Goal: Task Accomplishment & Management: Use online tool/utility

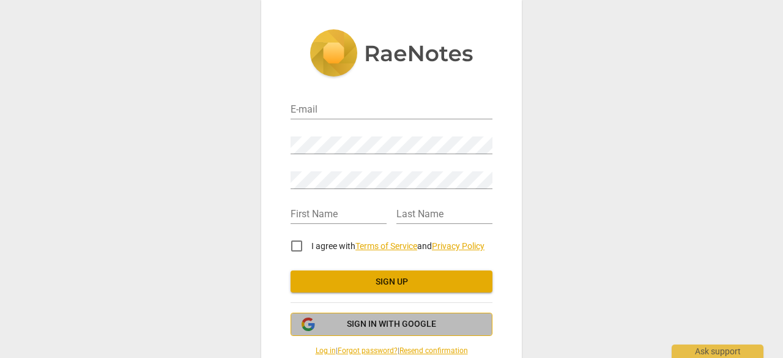
click at [383, 314] on button "Sign in with Google" at bounding box center [391, 323] width 202 height 23
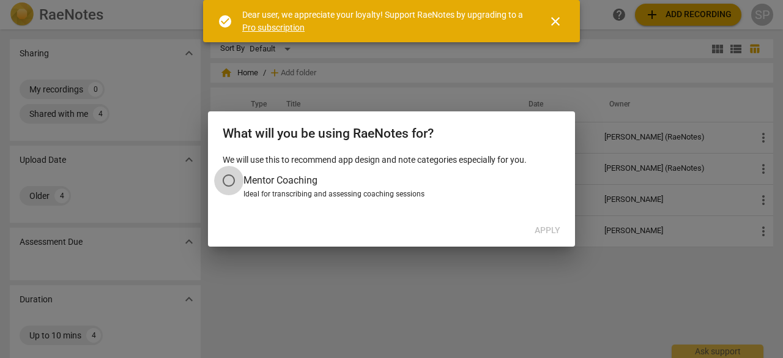
click at [230, 177] on input "Mentor Coaching" at bounding box center [228, 180] width 29 height 29
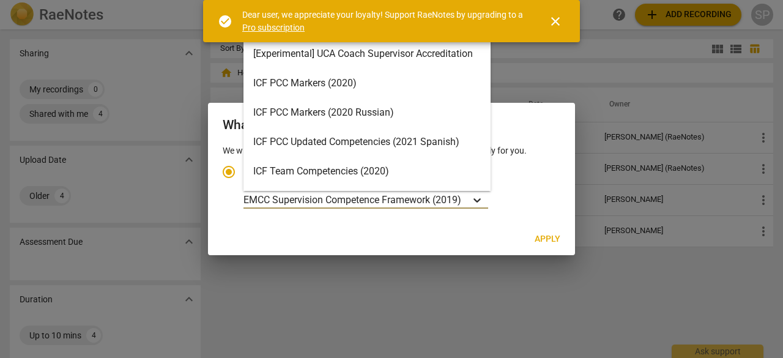
click at [477, 201] on icon "Account type" at bounding box center [477, 200] width 12 height 12
click at [0, 0] on input "Ideal for transcribing and assessing coaching sessions 16 results available. Us…" at bounding box center [0, 0] width 0 height 0
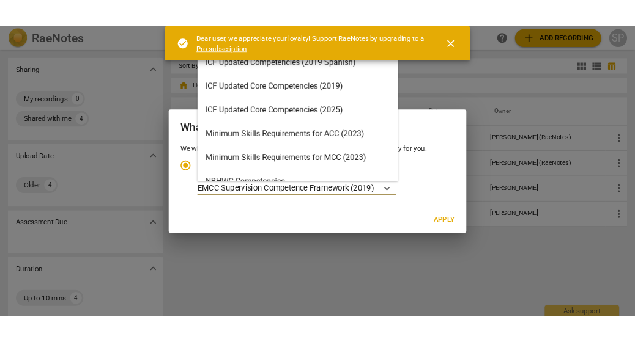
scroll to position [165, 0]
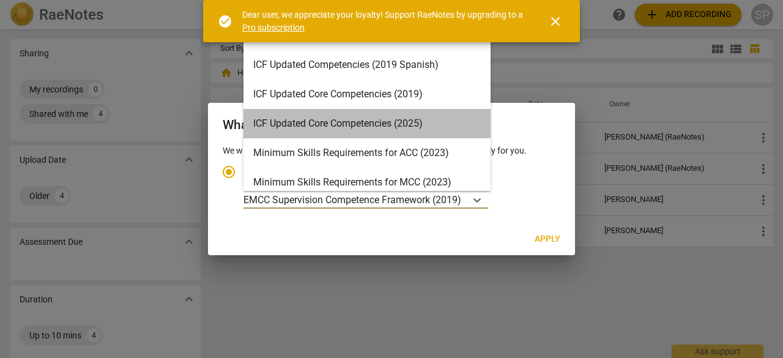
click at [411, 124] on div "ICF Updated Core Competencies (2025)" at bounding box center [366, 123] width 247 height 29
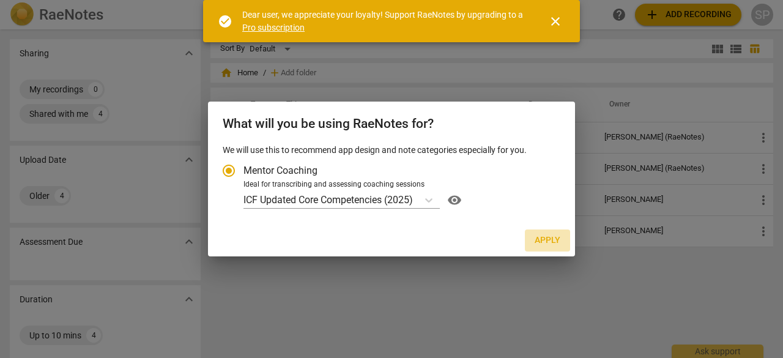
click at [553, 240] on span "Apply" at bounding box center [547, 240] width 26 height 12
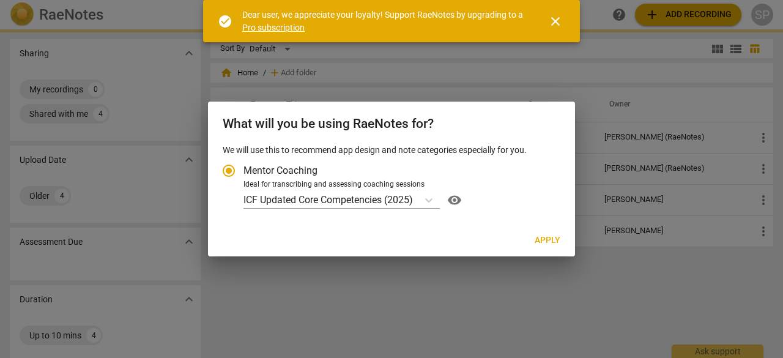
radio input "false"
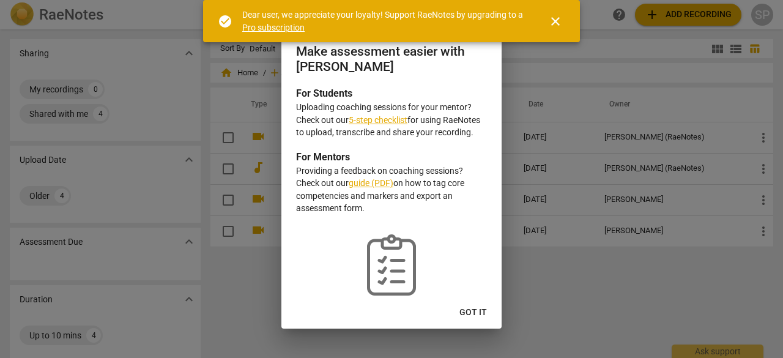
click at [365, 118] on link "5-step checklist" at bounding box center [378, 120] width 59 height 10
click at [476, 305] on button "Got it" at bounding box center [472, 312] width 47 height 22
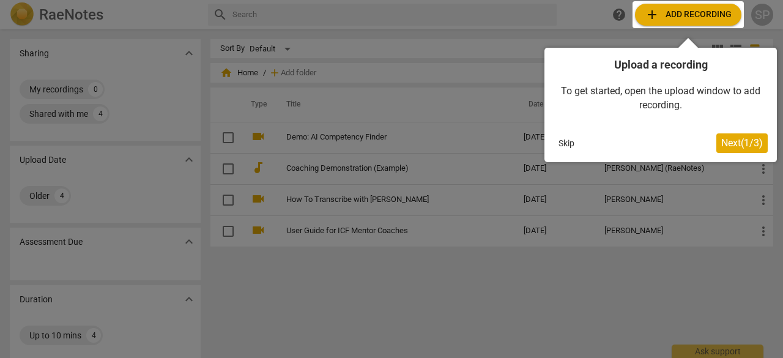
click at [696, 15] on div at bounding box center [687, 14] width 111 height 27
click at [649, 13] on div at bounding box center [687, 14] width 111 height 27
click at [729, 140] on span "Next ( 1 / 3 )" at bounding box center [742, 143] width 42 height 12
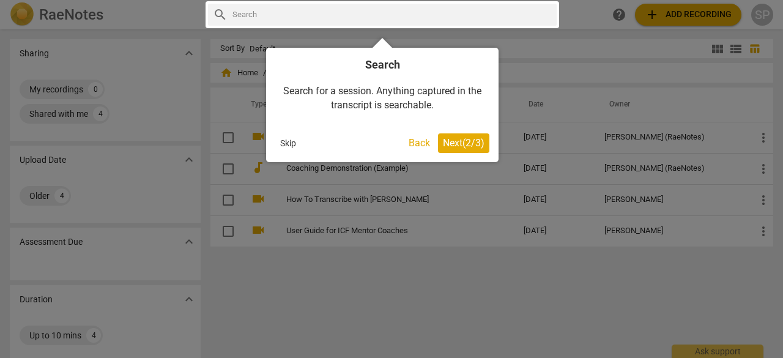
click at [472, 144] on span "Next ( 2 / 3 )" at bounding box center [464, 143] width 42 height 12
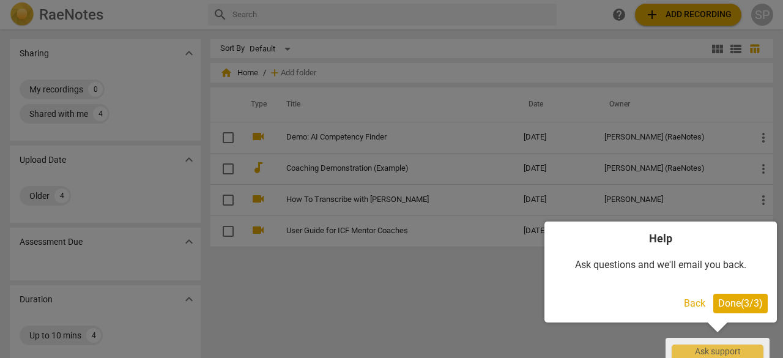
click at [733, 301] on span "Done ( 3 / 3 )" at bounding box center [740, 303] width 45 height 12
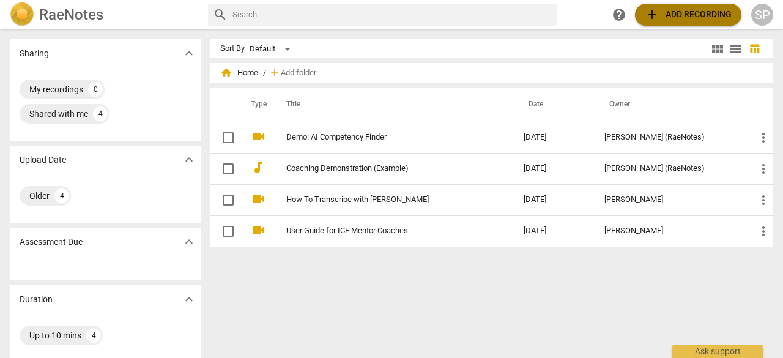
click at [653, 13] on span "add" at bounding box center [652, 14] width 15 height 15
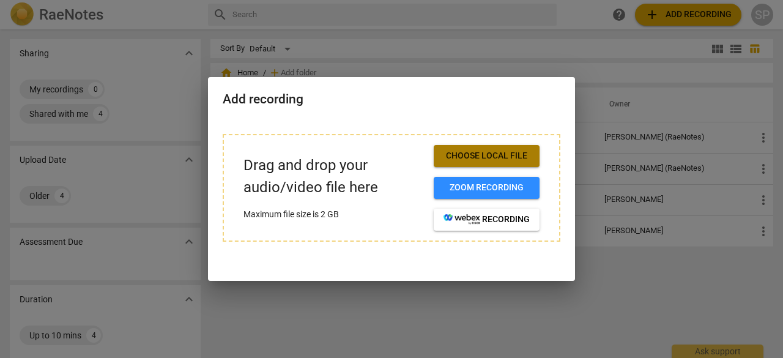
click at [472, 155] on span "Choose local file" at bounding box center [486, 156] width 86 height 12
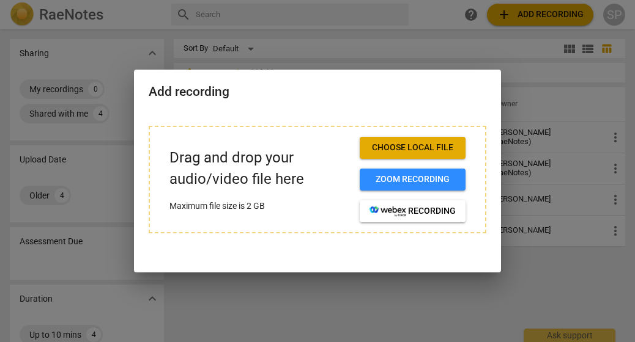
click at [259, 301] on div at bounding box center [317, 171] width 635 height 342
click at [287, 188] on p "Drag and drop your audio/video file here" at bounding box center [259, 168] width 180 height 43
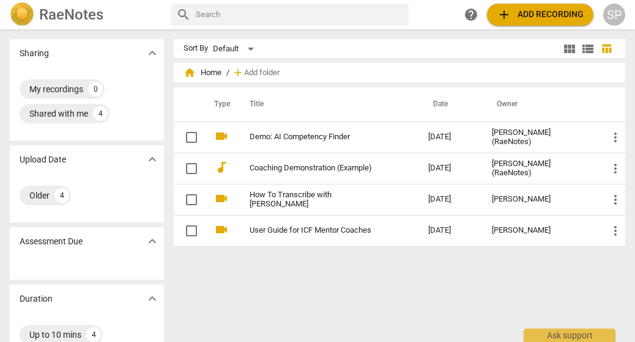
click at [544, 15] on span "add Add recording" at bounding box center [540, 14] width 87 height 15
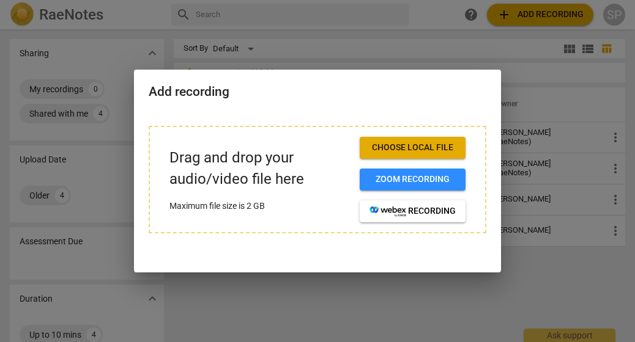
click at [434, 315] on div at bounding box center [317, 171] width 635 height 342
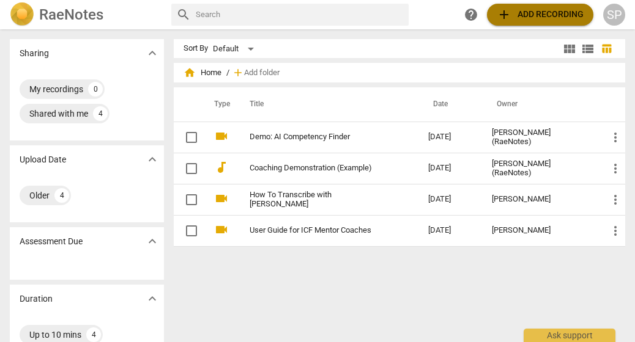
click at [519, 16] on span "add Add recording" at bounding box center [540, 14] width 87 height 15
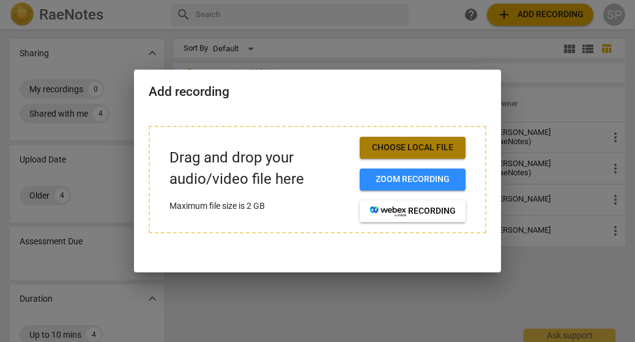
click at [417, 150] on span "Choose local file" at bounding box center [412, 148] width 86 height 12
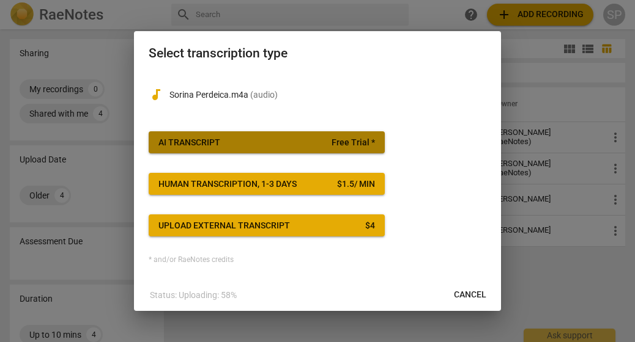
click at [297, 138] on span "AI Transcript Free Trial *" at bounding box center [266, 143] width 216 height 12
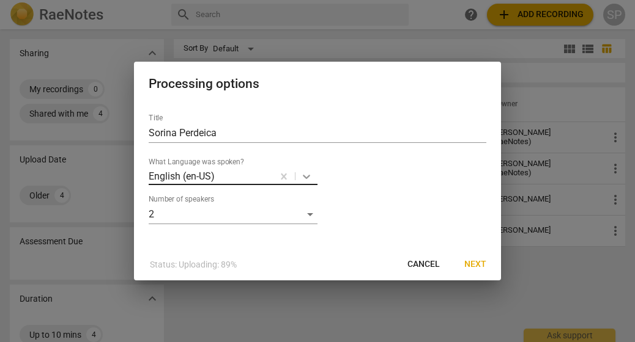
click at [307, 0] on body "RaeNotes search help add Add recording SP Sharing expand_more My recordings 0 S…" at bounding box center [317, 0] width 635 height 0
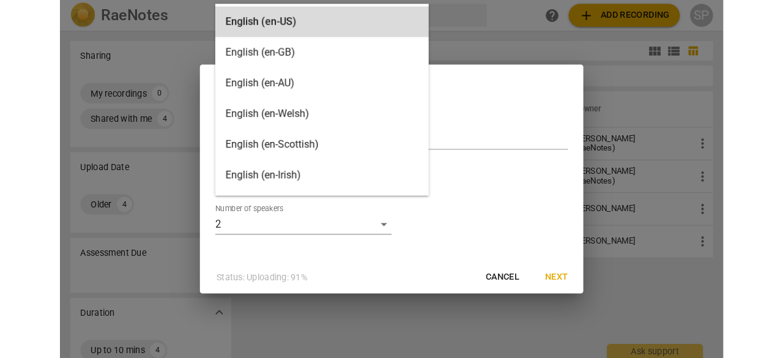
scroll to position [5, 0]
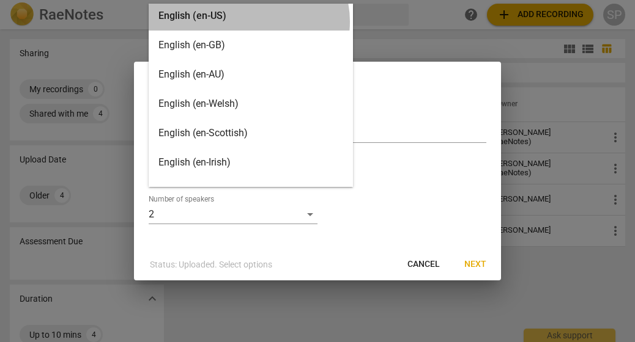
click at [248, 21] on div "English (en-US)" at bounding box center [251, 15] width 204 height 29
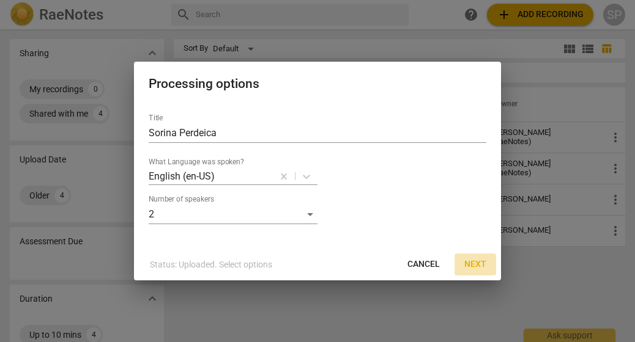
click at [471, 262] on span "Next" at bounding box center [475, 265] width 22 height 12
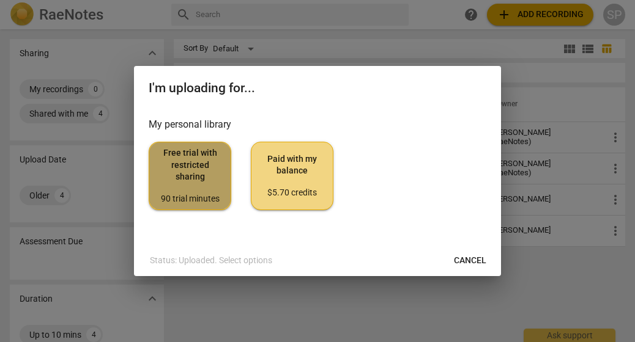
click at [181, 183] on span "Free trial with restricted sharing 90 trial minutes" at bounding box center [190, 175] width 62 height 57
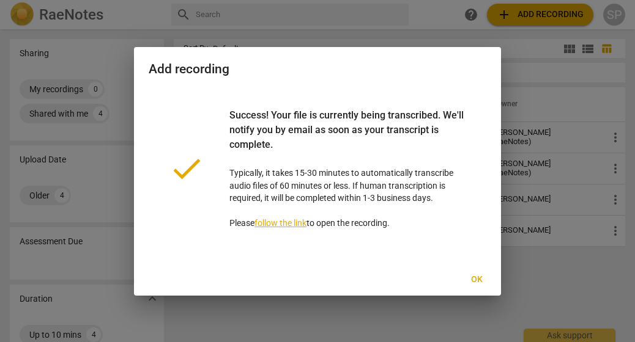
click at [478, 283] on span "Ok" at bounding box center [477, 280] width 20 height 12
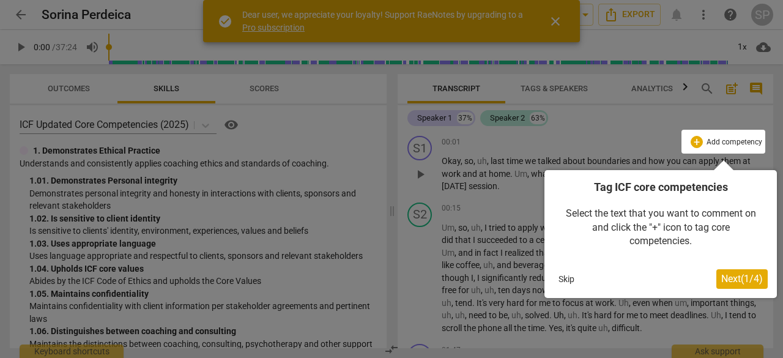
click at [413, 260] on div at bounding box center [391, 179] width 783 height 358
click at [561, 280] on button "Skip" at bounding box center [566, 279] width 26 height 18
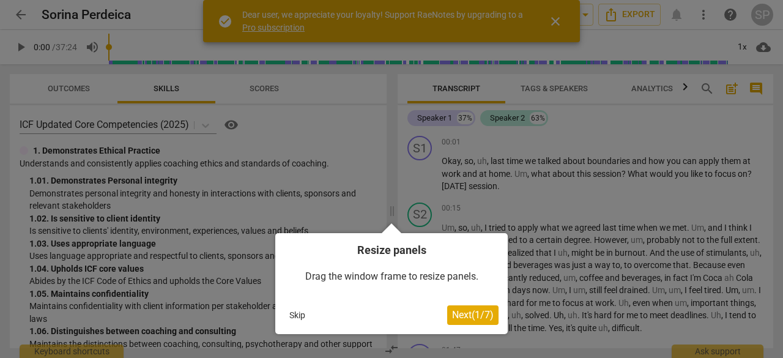
click at [295, 312] on button "Skip" at bounding box center [297, 315] width 26 height 18
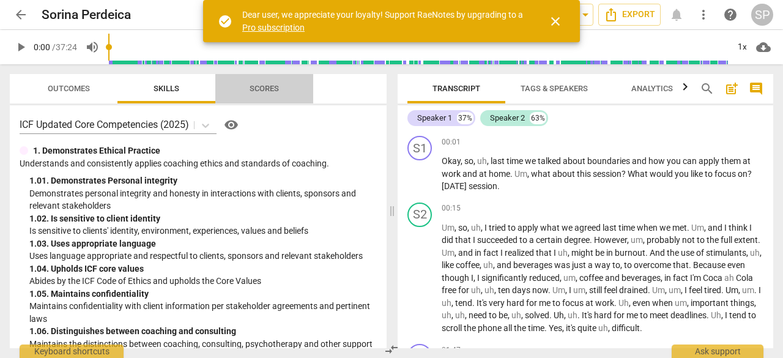
click at [269, 92] on span "Scores" at bounding box center [263, 88] width 29 height 9
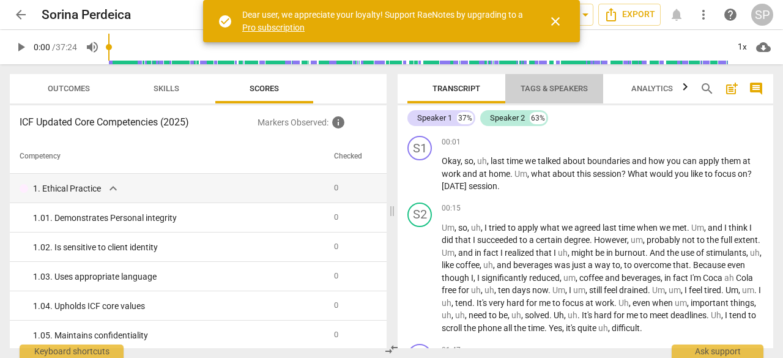
click at [564, 85] on span "Tags & Speakers" at bounding box center [553, 88] width 67 height 9
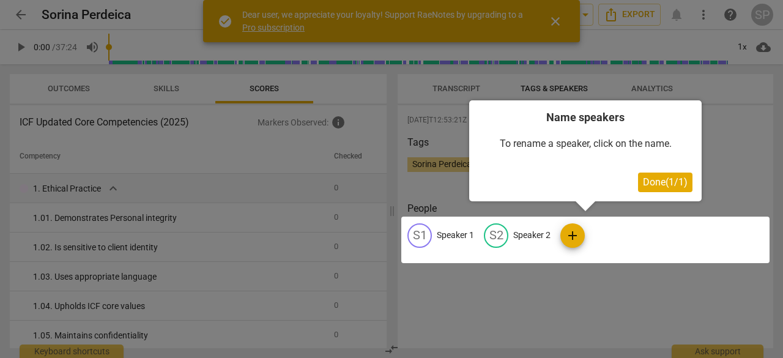
click at [573, 237] on div at bounding box center [585, 239] width 368 height 46
click at [456, 235] on div at bounding box center [585, 239] width 368 height 46
click at [667, 177] on span "Done ( 1 / 1 )" at bounding box center [665, 182] width 45 height 12
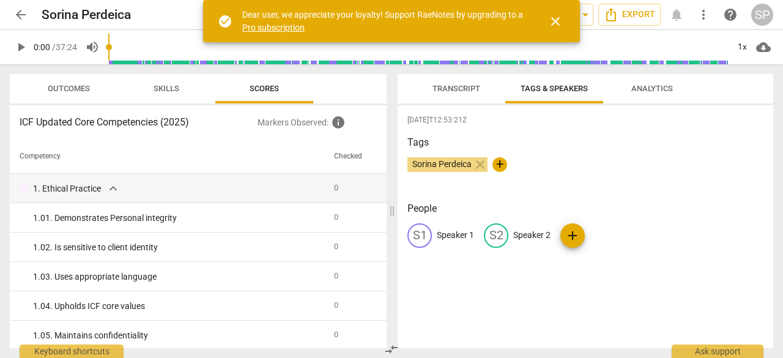
click at [446, 233] on p "Speaker 1" at bounding box center [455, 235] width 37 height 13
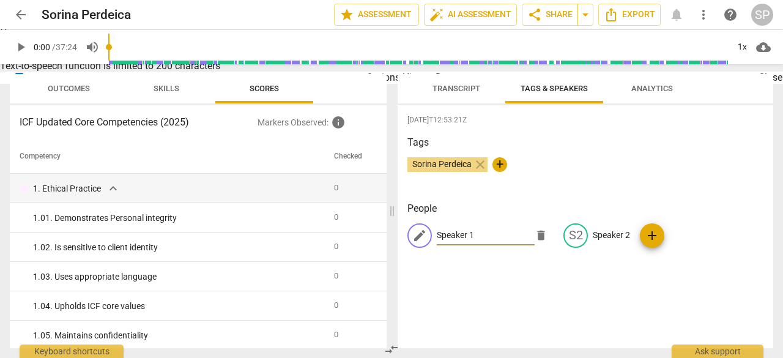
type input "C"
type input "Coach"
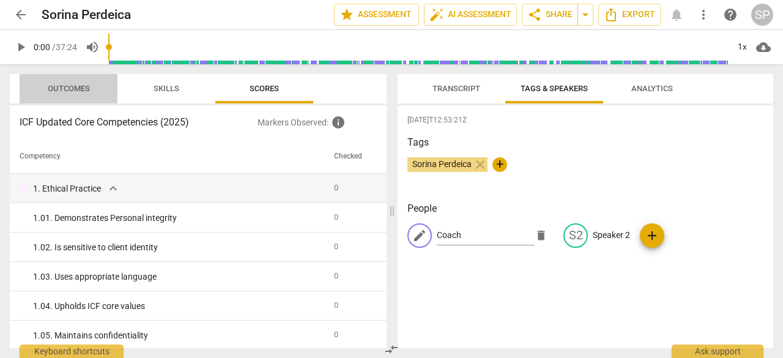
click at [56, 88] on span "Outcomes" at bounding box center [69, 88] width 42 height 9
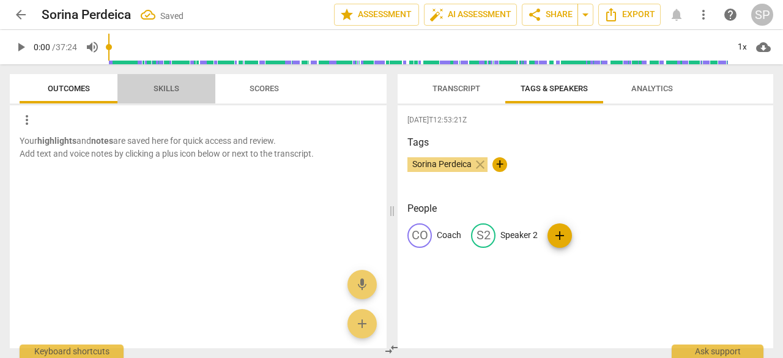
click at [168, 84] on span "Skills" at bounding box center [166, 88] width 26 height 9
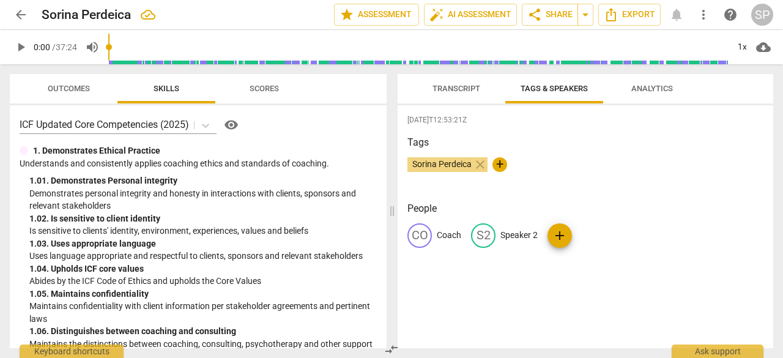
click at [168, 84] on span "Skills" at bounding box center [166, 88] width 26 height 9
click at [525, 234] on p "Speaker 2" at bounding box center [518, 235] width 37 height 13
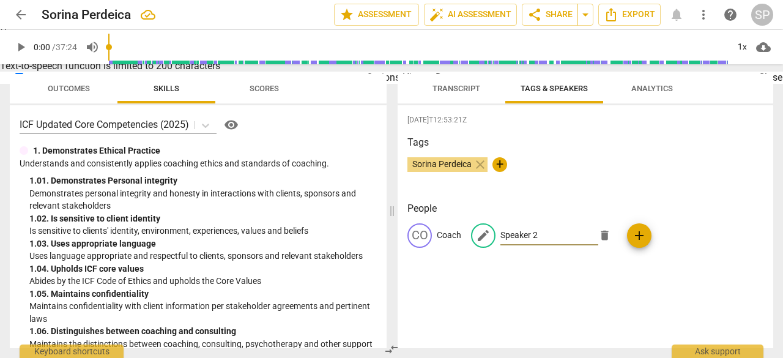
click at [525, 234] on input "Speaker 2" at bounding box center [549, 236] width 98 height 20
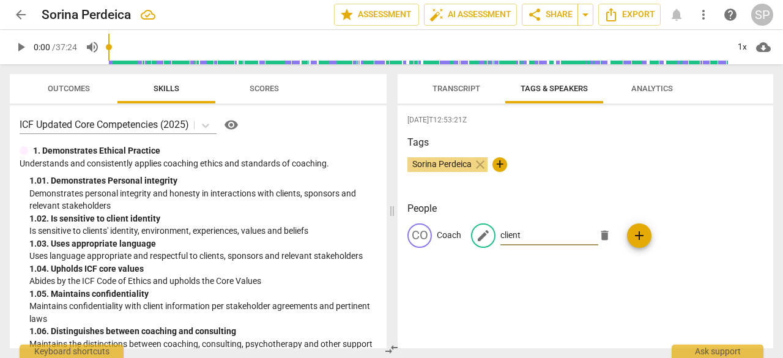
click at [504, 237] on input "client" at bounding box center [549, 236] width 98 height 20
type input "Client"
click at [741, 177] on div "Sorina Perdeica close +" at bounding box center [585, 169] width 356 height 24
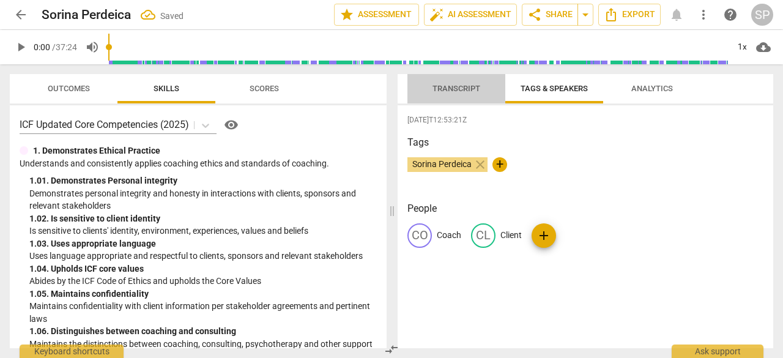
click at [457, 87] on span "Transcript" at bounding box center [456, 88] width 48 height 9
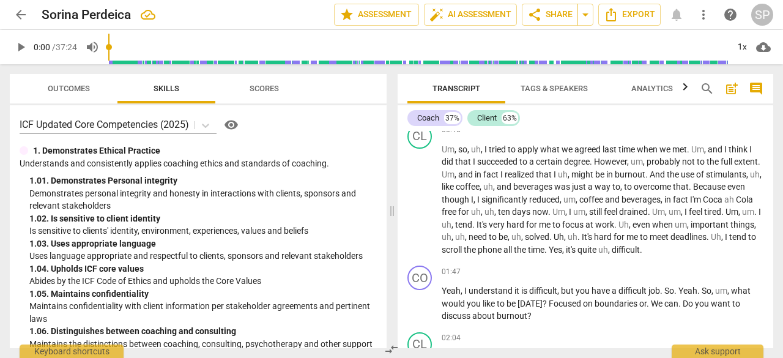
scroll to position [156, 0]
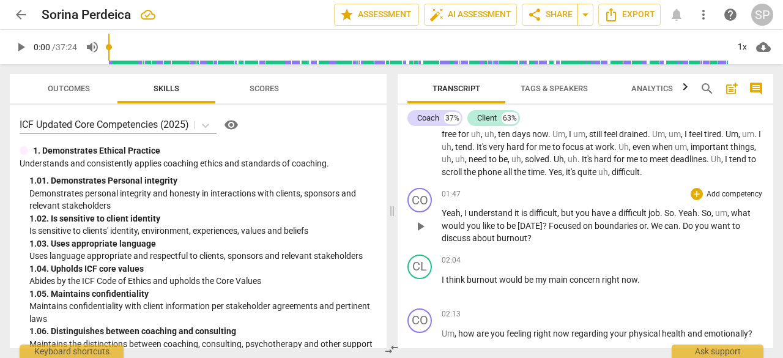
click at [515, 225] on span "be" at bounding box center [511, 226] width 11 height 10
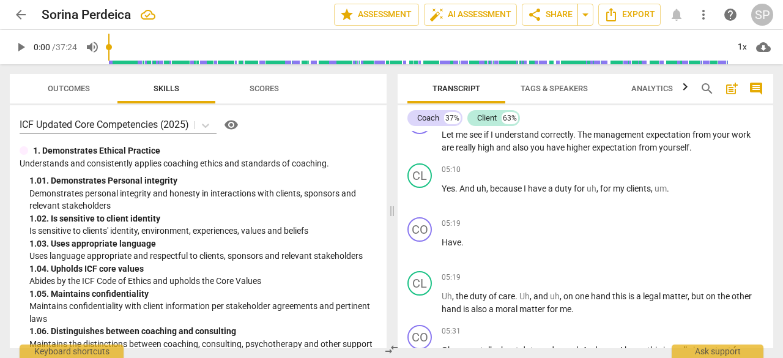
scroll to position [1079, 0]
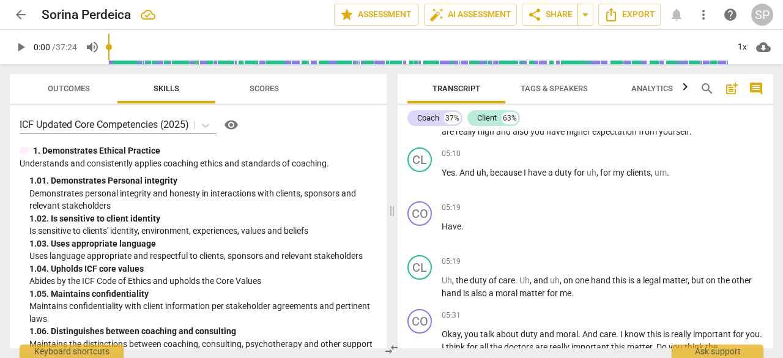
click at [774, 169] on div "Transcript Tags & Speakers Analytics search post_add comment Coach 37% Client 6…" at bounding box center [588, 211] width 390 height 294
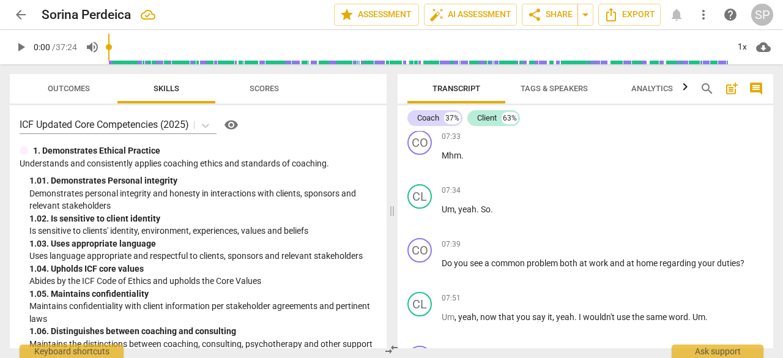
scroll to position [1563, 0]
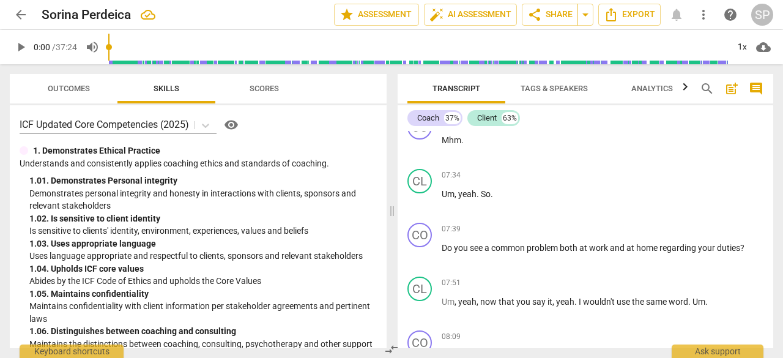
click at [775, 183] on div "Transcript Tags & Speakers Analytics search post_add comment Coach 37% Client 6…" at bounding box center [588, 211] width 390 height 294
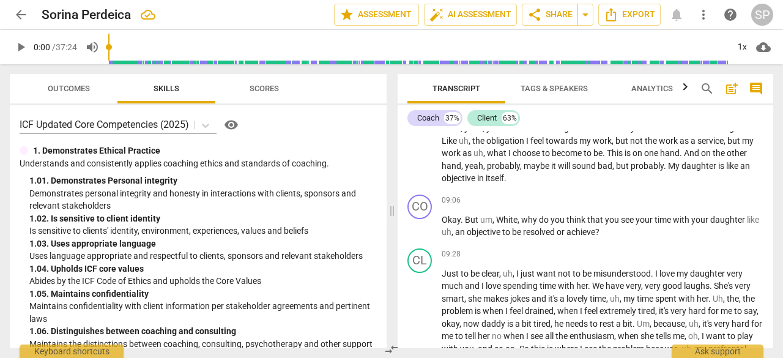
scroll to position [1923, 0]
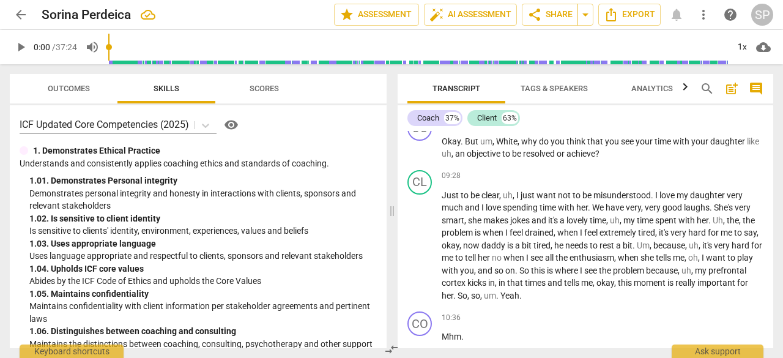
drag, startPoint x: 773, startPoint y: 184, endPoint x: 772, endPoint y: 191, distance: 6.8
click at [772, 191] on div "Transcript Tags & Speakers Analytics search post_add comment Coach 37% Client 6…" at bounding box center [588, 211] width 390 height 294
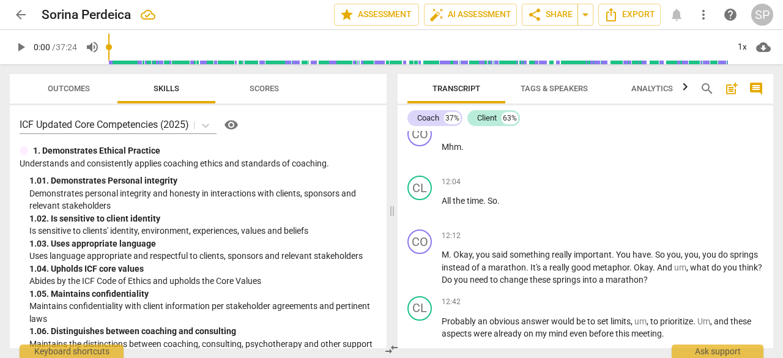
scroll to position [2563, 0]
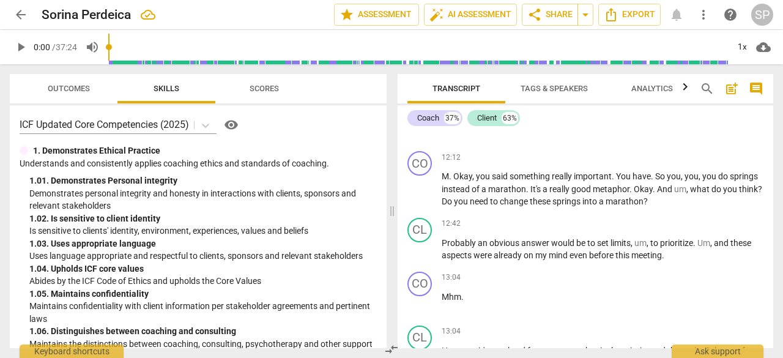
click at [773, 205] on div "Transcript Tags & Speakers Analytics search post_add comment Coach 37% Client 6…" at bounding box center [588, 211] width 390 height 294
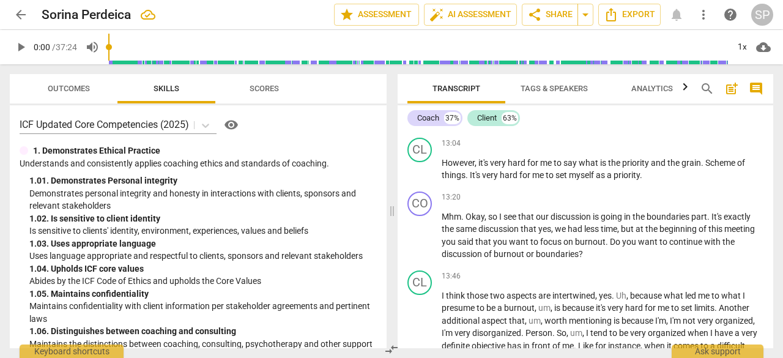
scroll to position [2782, 0]
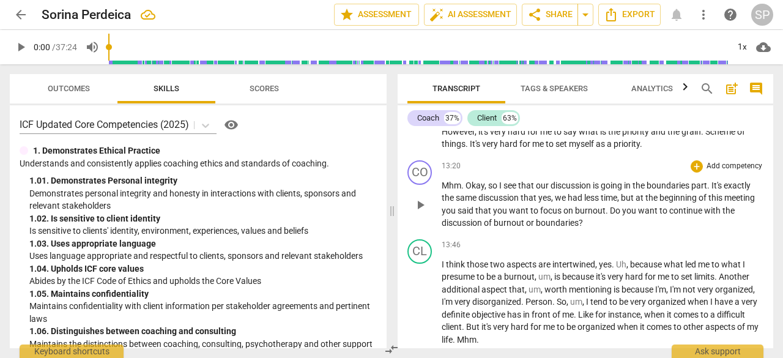
click at [600, 198] on span "less" at bounding box center [592, 198] width 17 height 10
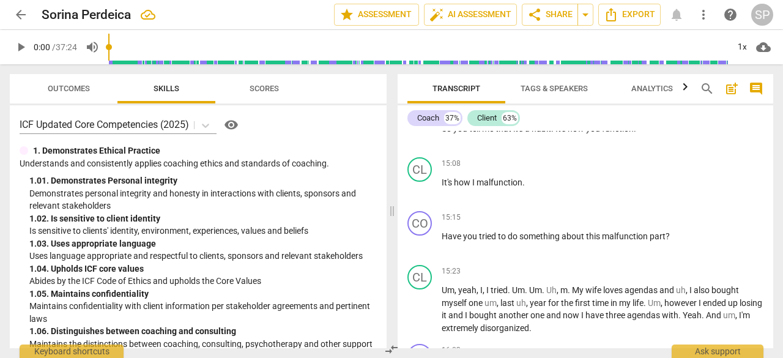
scroll to position [3079, 0]
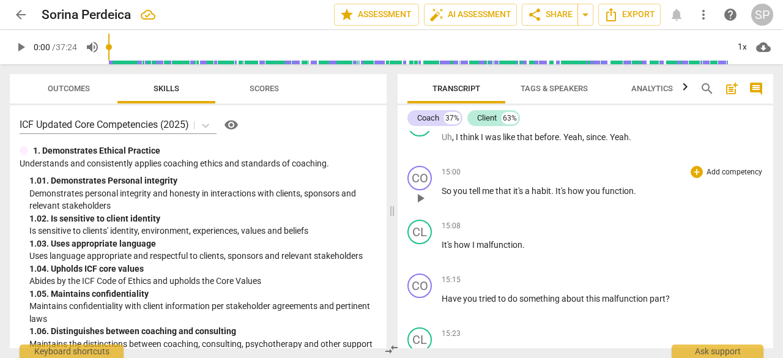
click at [555, 189] on span "." at bounding box center [553, 191] width 4 height 10
click at [640, 190] on p "So you tell me that it's a habit? It's how you function ." at bounding box center [602, 191] width 322 height 13
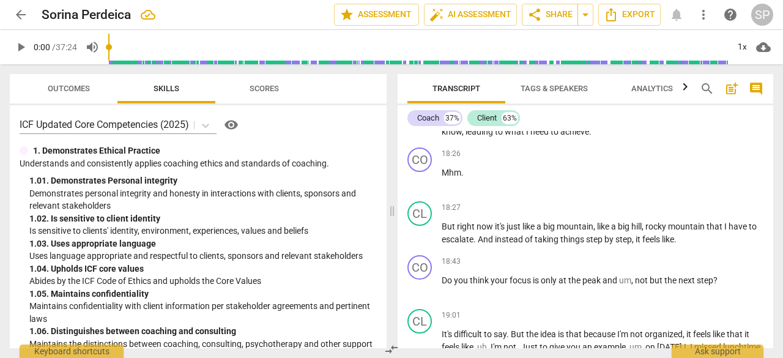
scroll to position [3751, 0]
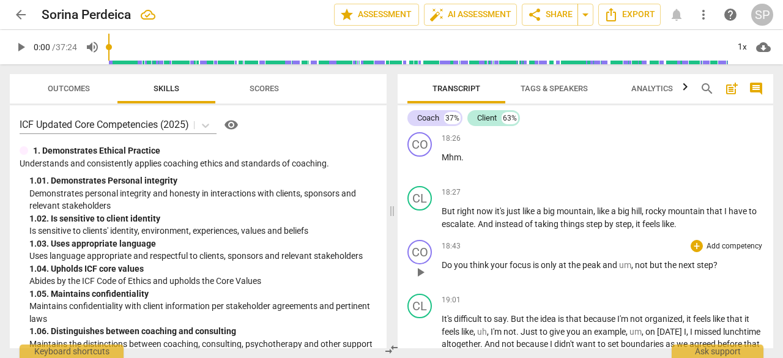
click at [663, 270] on span "but" at bounding box center [656, 265] width 15 height 10
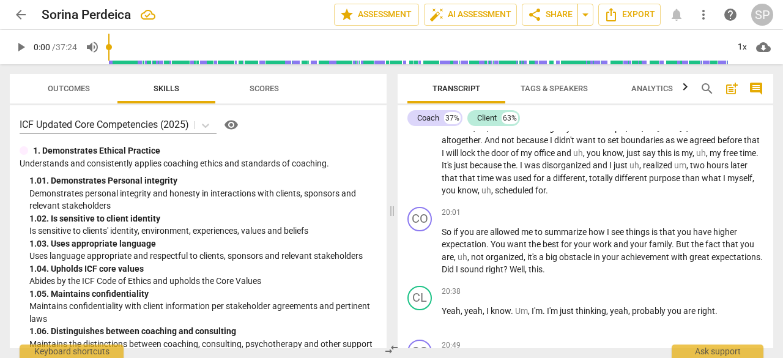
scroll to position [4080, 0]
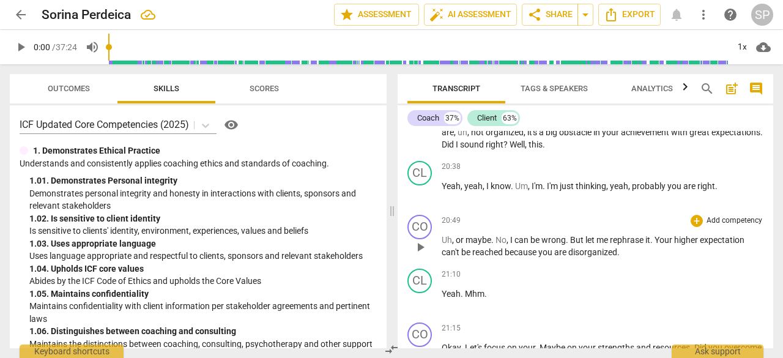
click at [624, 259] on p "Uh , or maybe . No , I can be wrong . But let me rephrase it . Your higher expe…" at bounding box center [602, 246] width 322 height 25
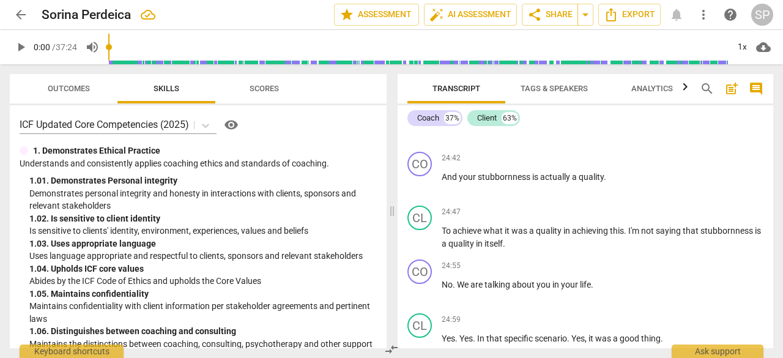
scroll to position [5190, 0]
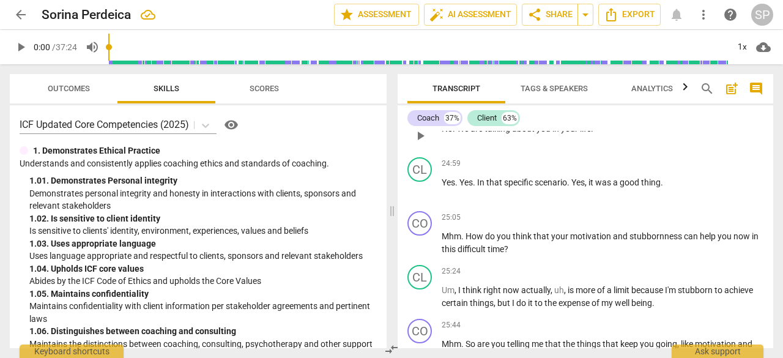
click at [559, 133] on span "in" at bounding box center [556, 129] width 9 height 10
click at [774, 275] on div "Transcript Tags & Speakers Analytics search post_add comment Coach 37% Client 6…" at bounding box center [588, 211] width 390 height 294
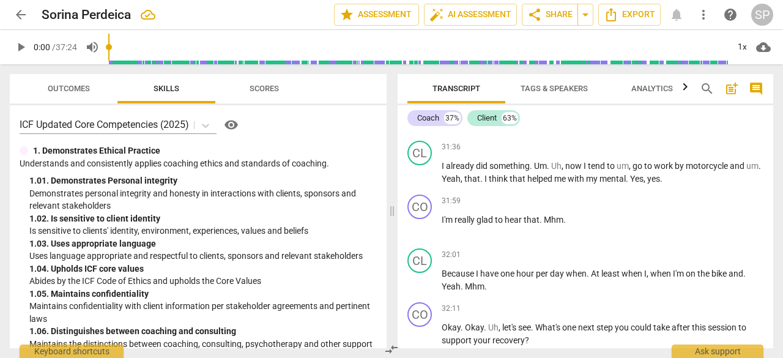
scroll to position [6581, 0]
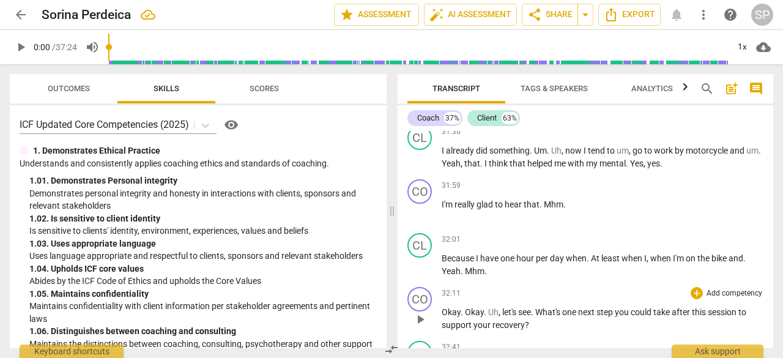
drag, startPoint x: 768, startPoint y: 309, endPoint x: 768, endPoint y: 316, distance: 6.7
click at [768, 316] on div "CO play_arrow pause 32:11 + Add competency keyboard_arrow_right Okay . Okay . U…" at bounding box center [584, 309] width 375 height 54
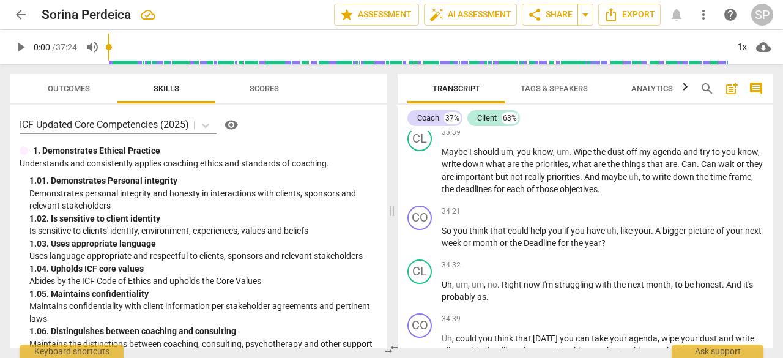
scroll to position [6816, 0]
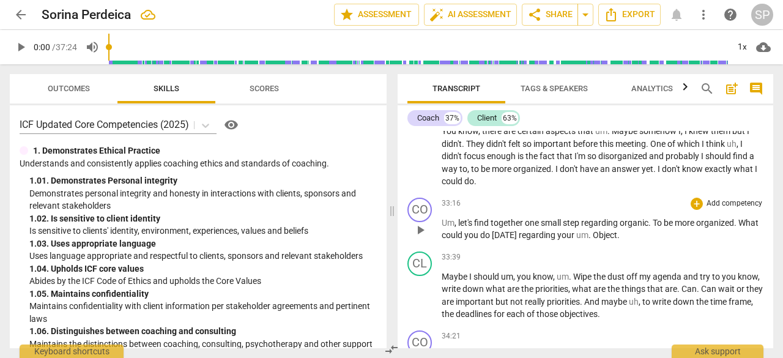
click at [617, 240] on span "Object" at bounding box center [605, 235] width 24 height 10
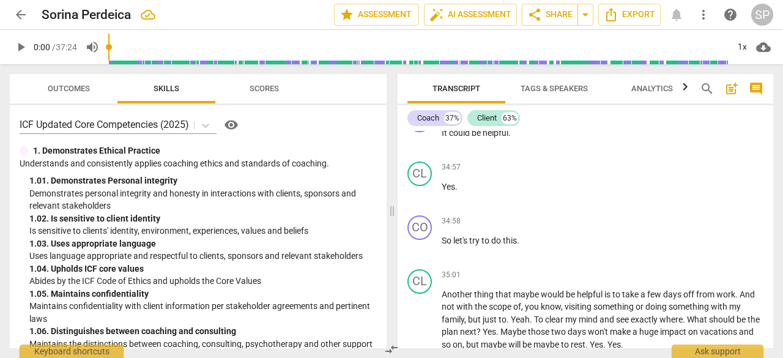
scroll to position [7285, 0]
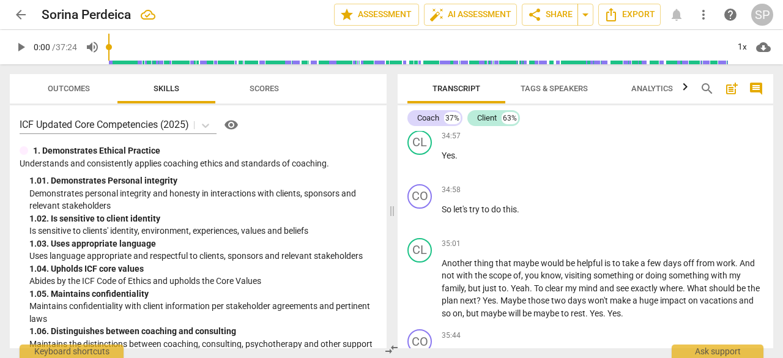
click at [772, 326] on div "Transcript Tags & Speakers Analytics search post_add comment Coach 37% Client 6…" at bounding box center [588, 211] width 390 height 294
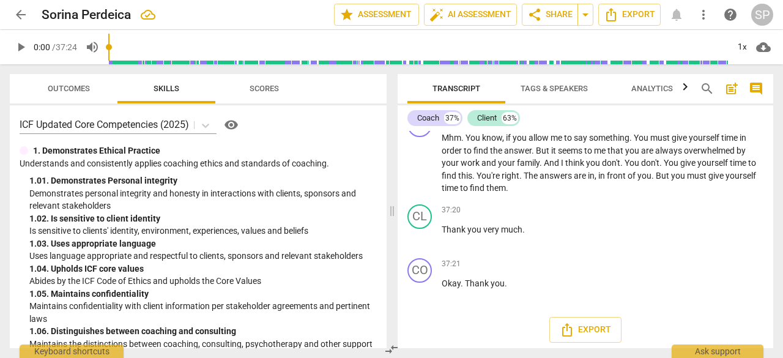
scroll to position [7973, 0]
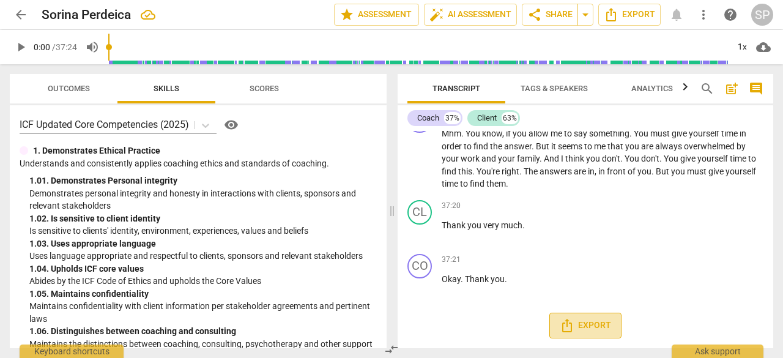
click at [584, 332] on span "Export" at bounding box center [585, 325] width 51 height 15
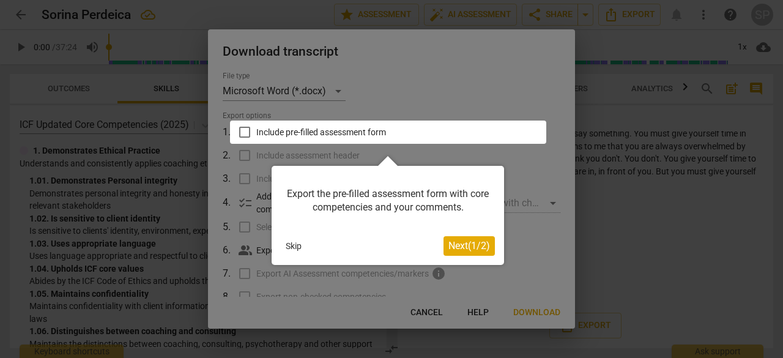
click at [473, 245] on span "Next ( 1 / 2 )" at bounding box center [469, 246] width 42 height 12
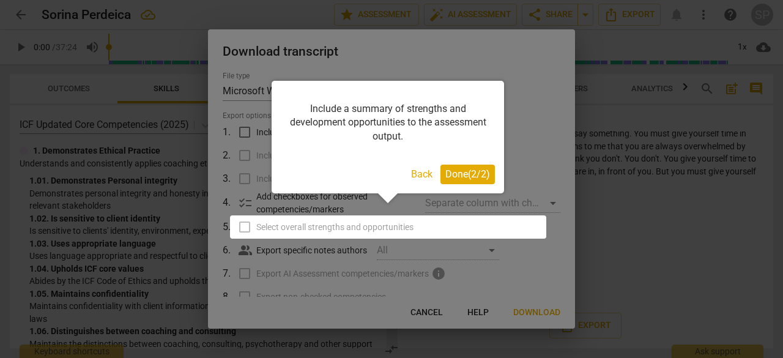
click at [460, 173] on span "Done ( 2 / 2 )" at bounding box center [467, 174] width 45 height 12
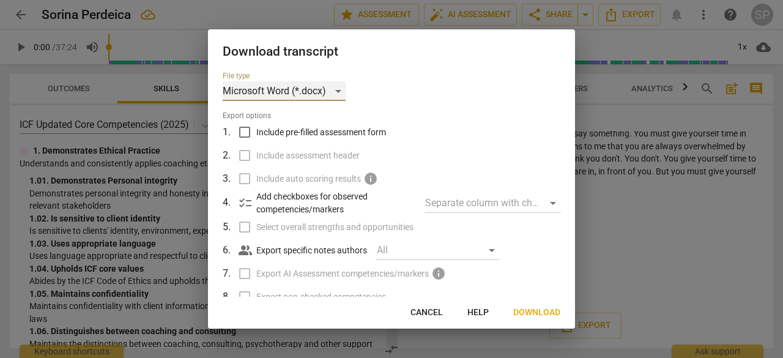
click at [338, 88] on div "Microsoft Word (*.docx)" at bounding box center [284, 91] width 123 height 20
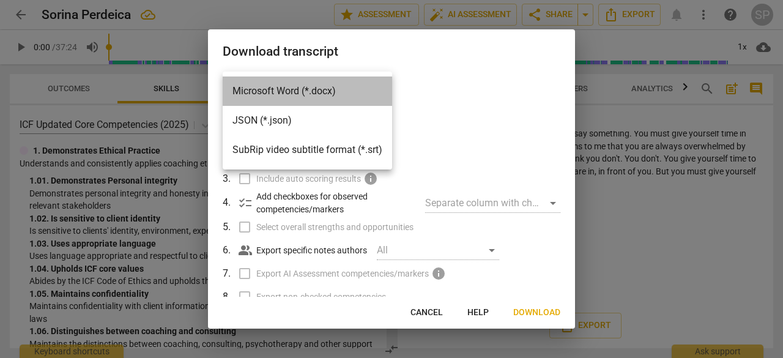
click at [328, 93] on li "Microsoft Word (*.docx)" at bounding box center [307, 90] width 169 height 29
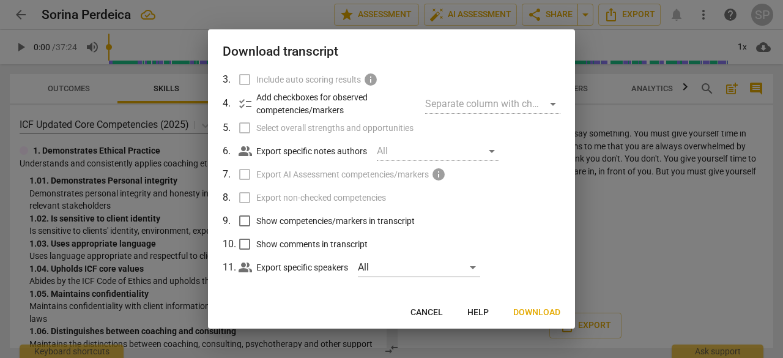
scroll to position [105, 0]
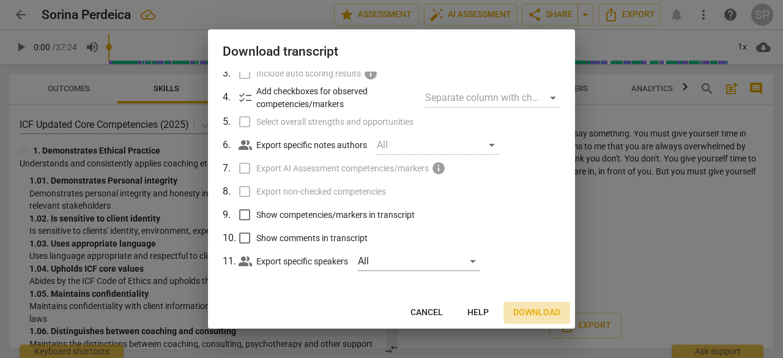
click at [539, 310] on span "Download" at bounding box center [536, 312] width 47 height 12
